Goal: Task Accomplishment & Management: Manage account settings

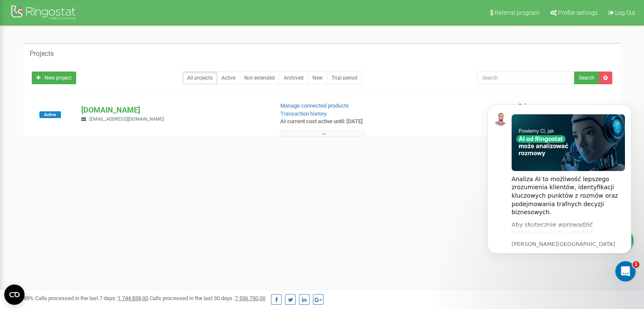
click at [416, 255] on div "Referral program Profile settings Log Out Projects New project All projects Act…" at bounding box center [322, 254] width 644 height 508
click at [302, 130] on button at bounding box center [322, 133] width 85 height 6
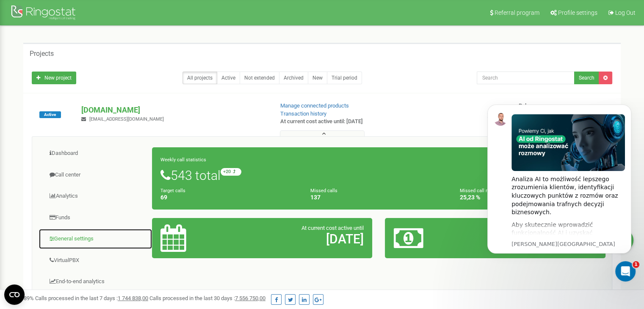
click at [76, 240] on link "General settings" at bounding box center [96, 239] width 114 height 21
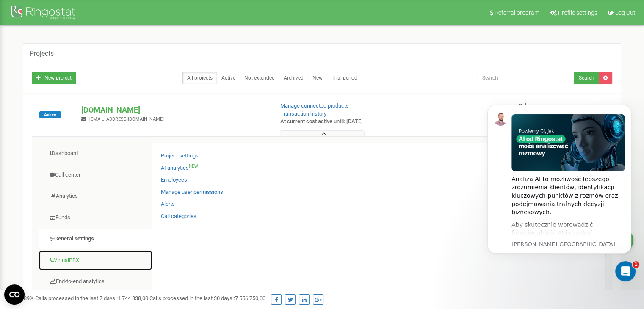
click at [77, 259] on link "VirtualPBX" at bounding box center [96, 260] width 114 height 21
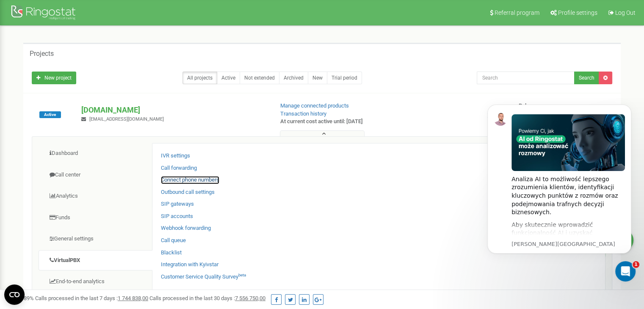
click at [180, 178] on link "Connect phone numbers" at bounding box center [190, 180] width 58 height 8
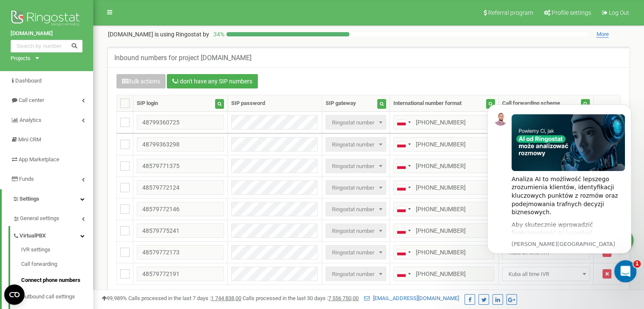
click at [630, 274] on div "Otwórz komunikator Intercom" at bounding box center [624, 270] width 28 height 28
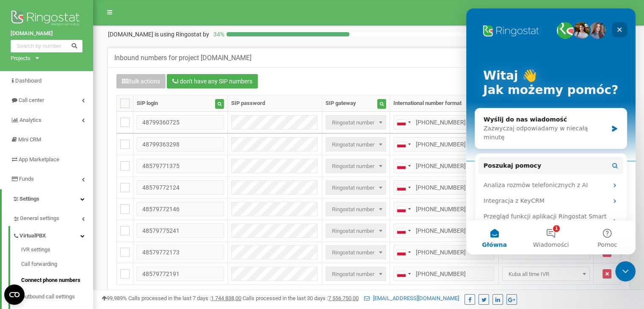
click at [620, 29] on icon "Zamknij" at bounding box center [619, 29] width 7 height 7
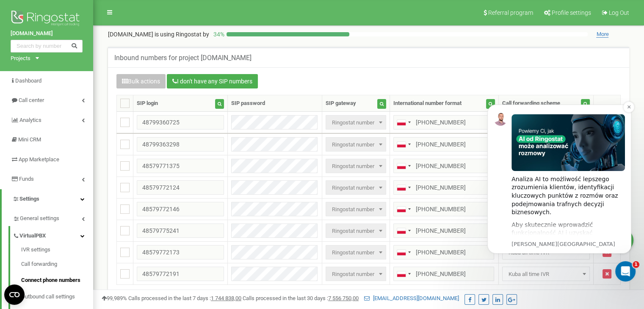
click at [550, 225] on div "Aby skutecznie wprowadzić funkcjonalność AI i uzyskać maksymalne korzyści, skon…" at bounding box center [568, 237] width 113 height 33
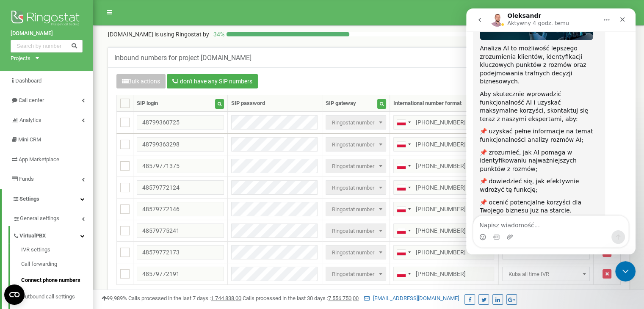
scroll to position [139, 0]
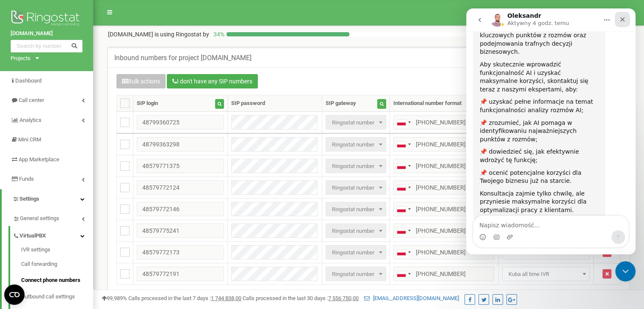
click at [621, 19] on icon "Zamknij" at bounding box center [622, 19] width 7 height 7
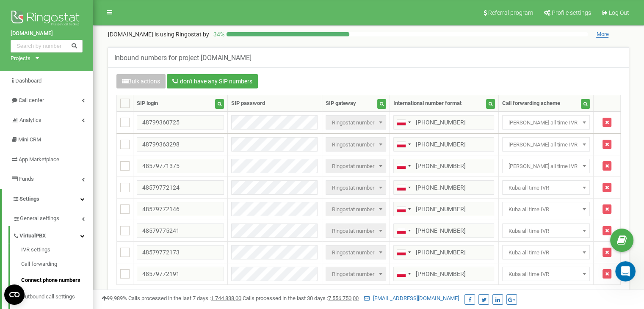
click at [360, 60] on div "Inbound numbers for project [DOMAIN_NAME]" at bounding box center [368, 57] width 521 height 20
click at [530, 119] on span "[PERSON_NAME] all time IVR" at bounding box center [546, 123] width 82 height 12
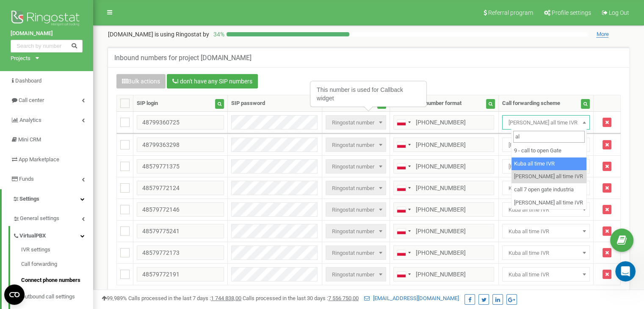
type input "al"
select select "225721"
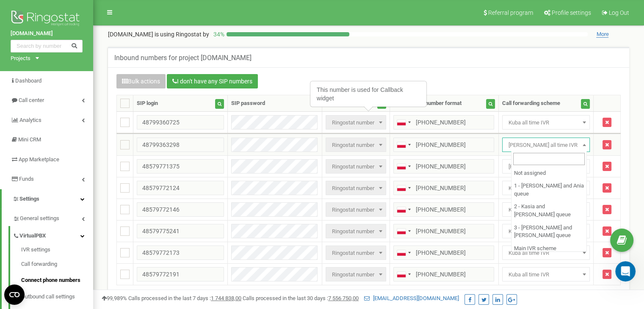
click at [542, 144] on span "[PERSON_NAME] all time IVR" at bounding box center [546, 145] width 82 height 12
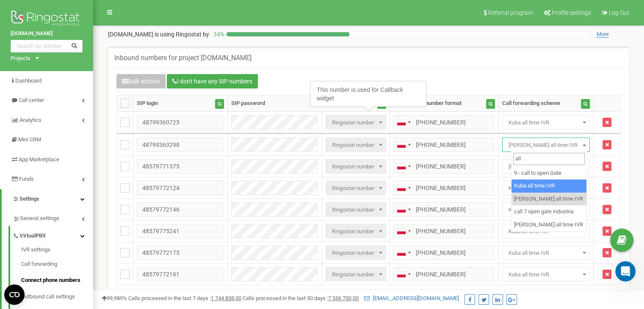
type input "all"
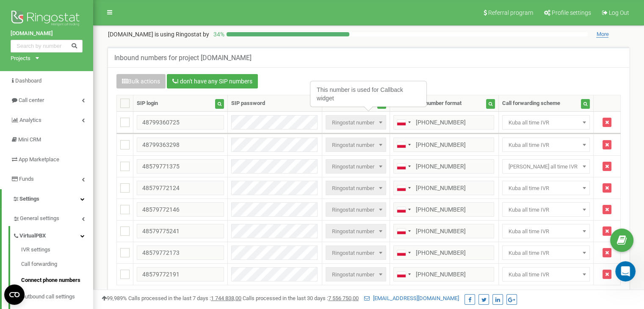
select select "225721"
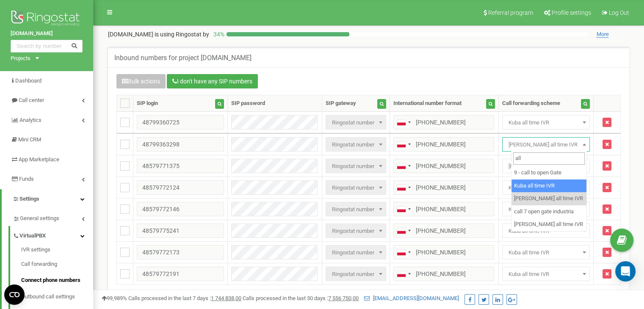
type input "all"
select select "225721"
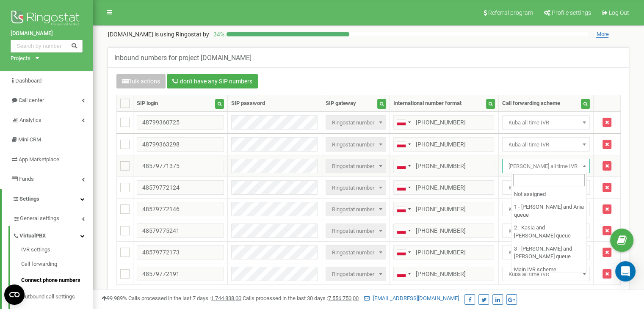
click at [535, 166] on span "[PERSON_NAME] all time IVR" at bounding box center [546, 167] width 82 height 12
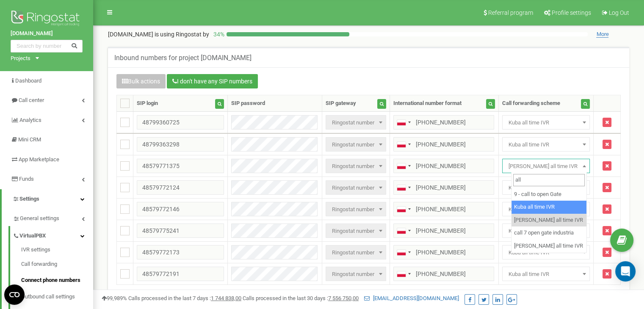
type input "all"
